Goal: Check status: Check status

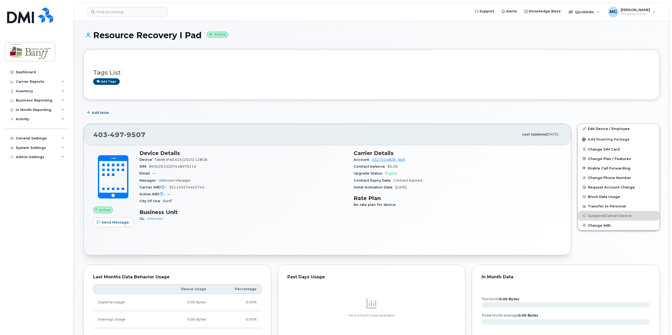
scroll to position [27, 0]
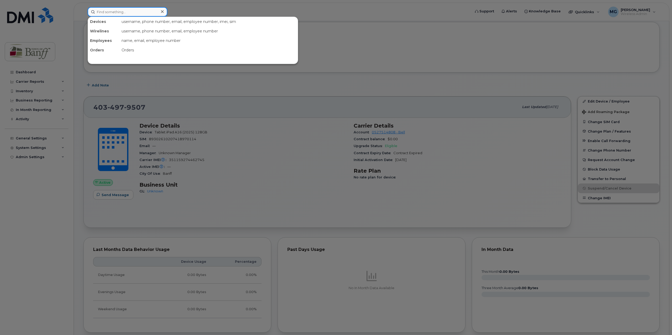
click at [108, 12] on input at bounding box center [128, 11] width 80 height 9
type input "perrie"
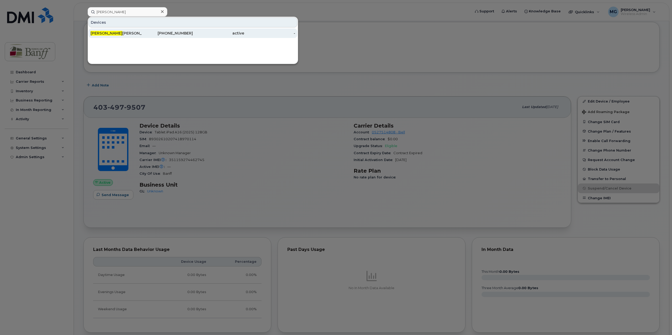
click at [126, 38] on div "Perrie Gillett" at bounding box center [116, 32] width 51 height 9
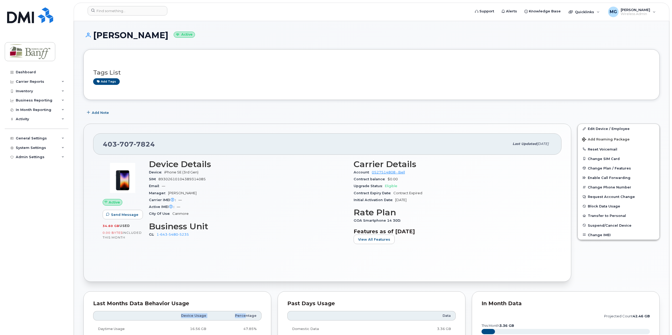
drag, startPoint x: 246, startPoint y: 311, endPoint x: 288, endPoint y: 270, distance: 58.6
click at [260, 305] on div "Last Months Data Behavior Usage Device Usage Percentage Daytime Usage 16.56 GB …" at bounding box center [177, 339] width 194 height 102
click at [292, 269] on div "Active Send Message 34.60 GB  used 0.00 Bytes  included this month Device Detai…" at bounding box center [327, 212] width 468 height 117
click at [252, 109] on div "Add Note" at bounding box center [371, 112] width 576 height 9
